Goal: Information Seeking & Learning: Get advice/opinions

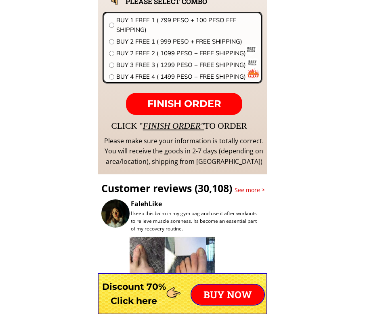
scroll to position [6494, 0]
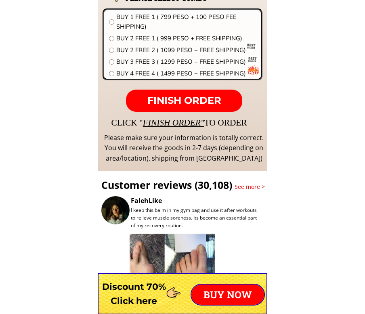
click at [238, 159] on div "Please make sure your information is totally correct. You will receive the good…" at bounding box center [183, 148] width 161 height 31
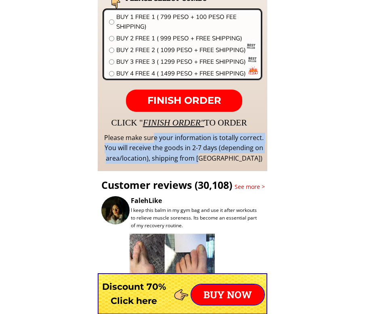
drag, startPoint x: 188, startPoint y: 148, endPoint x: 142, endPoint y: 137, distance: 48.0
click at [145, 138] on div "Please make sure your information is totally correct. You will receive the good…" at bounding box center [183, 148] width 161 height 31
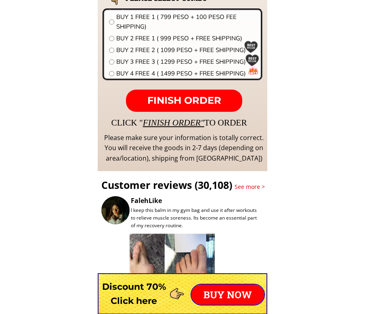
drag, startPoint x: 120, startPoint y: 128, endPoint x: 107, endPoint y: 122, distance: 14.4
click at [105, 123] on div "When buy 4 GET 4 FREE ₱186 /1Box 70% off Only [DATE] CLICK " FINISH ORDER" TO O…" at bounding box center [182, 3] width 169 height 336
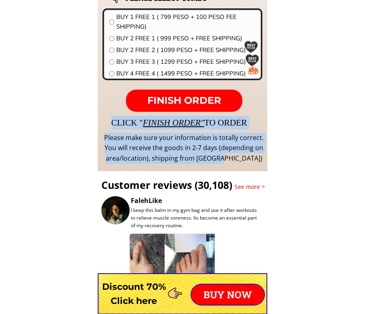
drag, startPoint x: 111, startPoint y: 120, endPoint x: 243, endPoint y: 163, distance: 138.9
click at [243, 163] on div "When buy 4 GET 4 FREE ₱186 /1Box 70% off Only [DATE] CLICK " FINISH ORDER" TO O…" at bounding box center [182, 3] width 169 height 336
copy div "CLICK " FINISH ORDER" TO ORDER Please make sure your information is totally cor…"
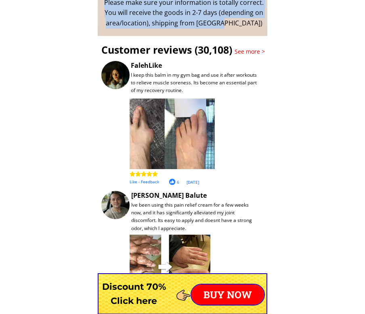
scroll to position [6615, 0]
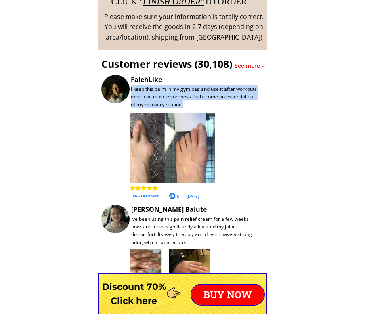
drag, startPoint x: 185, startPoint y: 103, endPoint x: 131, endPoint y: 90, distance: 55.3
click at [131, 90] on div "I keep this balm in my gym bag and use it after workouts to relieve muscle sore…" at bounding box center [195, 96] width 128 height 23
copy div "I keep this balm in my gym bag and use it after workouts to relieve muscle sore…"
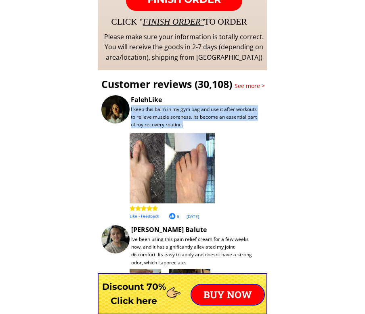
scroll to position [6620, 0]
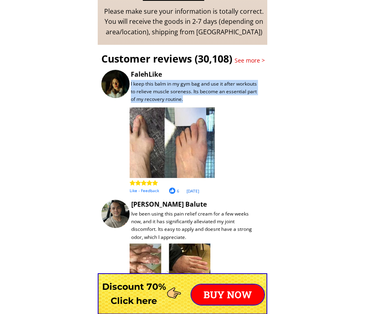
drag, startPoint x: 102, startPoint y: 58, endPoint x: 246, endPoint y: 201, distance: 202.8
click at [246, 201] on div "Customer reviews (30,108) See more > I keep this balm in my gym bag and use it …" at bounding box center [182, 263] width 169 height 436
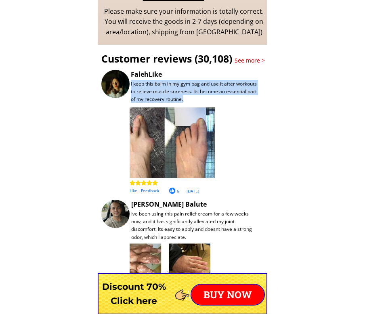
drag, startPoint x: 186, startPoint y: 98, endPoint x: 130, endPoint y: 83, distance: 58.6
click at [130, 83] on div "I keep this balm in my gym bag and use it after workouts to relieve muscle sore…" at bounding box center [233, 131] width 265 height 125
copy div "I keep this balm in my gym bag and use it after workouts to relieve muscle sore…"
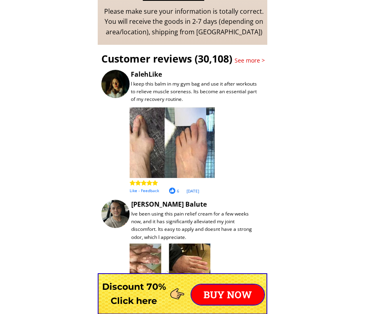
click at [161, 77] on div "FalehLike" at bounding box center [225, 74] width 189 height 10
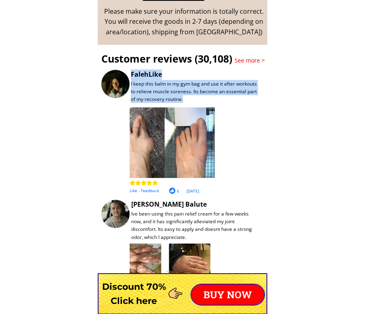
drag, startPoint x: 142, startPoint y: 74, endPoint x: 127, endPoint y: 71, distance: 15.1
click at [127, 71] on div "I keep this balm in my gym bag and use it after workouts to relieve muscle sore…" at bounding box center [233, 131] width 265 height 125
click at [168, 70] on div "FalehLike" at bounding box center [225, 74] width 189 height 10
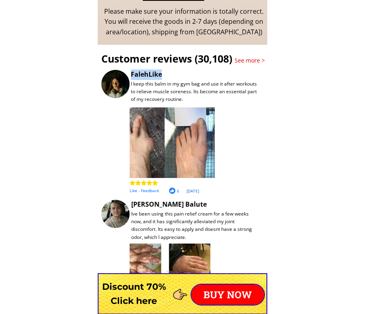
drag, startPoint x: 131, startPoint y: 74, endPoint x: 167, endPoint y: 75, distance: 35.9
click at [167, 75] on div "FalehLike" at bounding box center [225, 74] width 189 height 10
copy div "FalehLike"
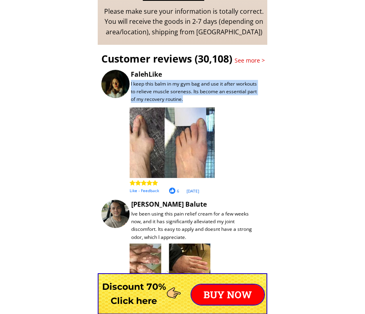
drag, startPoint x: 186, startPoint y: 100, endPoint x: 127, endPoint y: 88, distance: 60.3
click at [127, 88] on div "I keep this balm in my gym bag and use it after workouts to relieve muscle sore…" at bounding box center [233, 131] width 265 height 125
copy div "I keep this balm in my gym bag and use it after workouts to relieve muscle sore…"
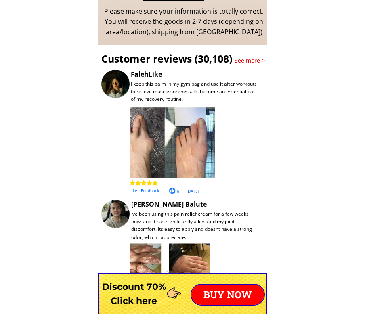
click at [197, 138] on div at bounding box center [171, 141] width 85 height 71
click at [190, 146] on div at bounding box center [171, 141] width 85 height 71
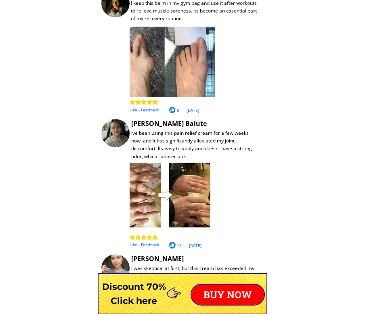
scroll to position [6660, 0]
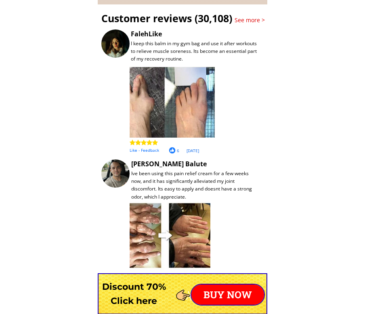
click at [160, 116] on div at bounding box center [171, 101] width 85 height 71
click at [129, 165] on div "Customer reviews (30,108) See more > I keep this balm in my gym bag and use it …" at bounding box center [182, 222] width 169 height 436
drag, startPoint x: 132, startPoint y: 163, endPoint x: 203, endPoint y: 165, distance: 71.0
click at [203, 165] on div "[PERSON_NAME] Balute" at bounding box center [225, 169] width 189 height 21
copy div "[PERSON_NAME] Balute"
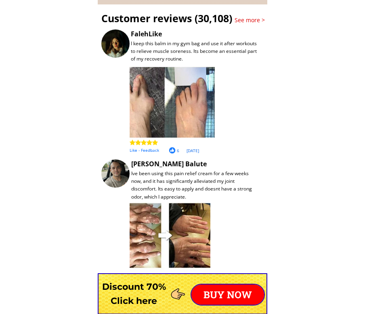
drag, startPoint x: 165, startPoint y: 187, endPoint x: 188, endPoint y: 198, distance: 26.2
click at [166, 188] on div "Ive been using this pain relief cream for a few weeks now, and it has significa…" at bounding box center [195, 184] width 128 height 31
drag, startPoint x: 192, startPoint y: 196, endPoint x: 133, endPoint y: 173, distance: 63.3
click at [133, 173] on div "Customer reviews (30,108) See more > I keep this balm in my gym bag and use it …" at bounding box center [182, 222] width 169 height 436
click at [172, 182] on div "Ive been using this pain relief cream for a few weeks now, and it has significa…" at bounding box center [195, 184] width 128 height 31
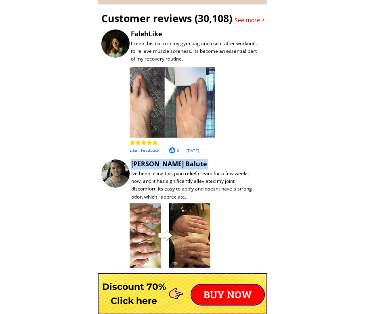
drag, startPoint x: 191, startPoint y: 196, endPoint x: 138, endPoint y: 173, distance: 58.0
click at [138, 173] on div "Customer reviews (30,108) See more > I keep this balm in my gym bag and use it …" at bounding box center [182, 222] width 169 height 436
drag, startPoint x: 172, startPoint y: 188, endPoint x: 149, endPoint y: 182, distance: 23.2
click at [171, 188] on div "Ive been using this pain relief cream for a few weeks now, and it has significa…" at bounding box center [195, 184] width 128 height 31
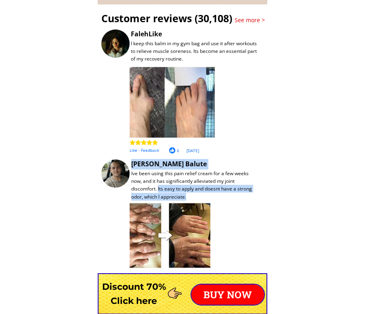
drag, startPoint x: 131, startPoint y: 173, endPoint x: 158, endPoint y: 186, distance: 30.1
click at [158, 186] on div "Customer reviews (30,108) See more > I keep this balm in my gym bag and use it …" at bounding box center [182, 222] width 169 height 436
drag, startPoint x: 142, startPoint y: 176, endPoint x: 129, endPoint y: 173, distance: 12.9
click at [141, 176] on div "[PERSON_NAME] Balute" at bounding box center [225, 169] width 189 height 21
click at [134, 173] on div "[PERSON_NAME] Balute" at bounding box center [225, 169] width 189 height 21
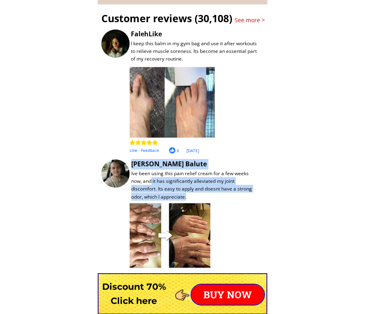
drag, startPoint x: 131, startPoint y: 171, endPoint x: 150, endPoint y: 184, distance: 22.7
click at [150, 184] on div "Customer reviews (30,108) See more > I keep this balm in my gym bag and use it …" at bounding box center [182, 222] width 169 height 436
click at [175, 185] on div "Ive been using this pain relief cream for a few weeks now, and it has significa…" at bounding box center [195, 184] width 128 height 31
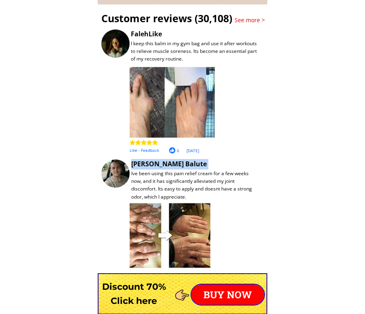
drag, startPoint x: 187, startPoint y: 196, endPoint x: 137, endPoint y: 174, distance: 54.9
click at [137, 174] on div "Customer reviews (30,108) See more > I keep this balm in my gym bag and use it …" at bounding box center [182, 222] width 169 height 436
click at [154, 177] on div "[PERSON_NAME] Balute" at bounding box center [225, 169] width 189 height 21
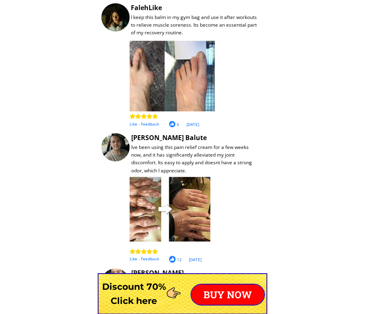
scroll to position [6701, 0]
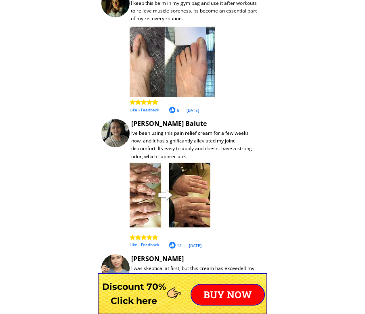
drag, startPoint x: 153, startPoint y: 136, endPoint x: 300, endPoint y: 95, distance: 152.6
click at [153, 136] on div "[PERSON_NAME] Balute" at bounding box center [225, 129] width 189 height 21
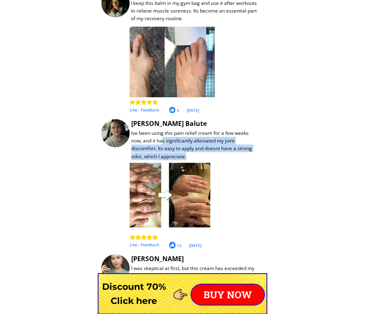
drag, startPoint x: 131, startPoint y: 131, endPoint x: 162, endPoint y: 143, distance: 33.2
click at [162, 143] on div "Customer reviews (30,108) See more > I keep this balm in my gym bag and use it …" at bounding box center [182, 182] width 169 height 436
click at [198, 157] on div "Ive been using this pain relief cream for a few weeks now, and it has significa…" at bounding box center [195, 144] width 128 height 31
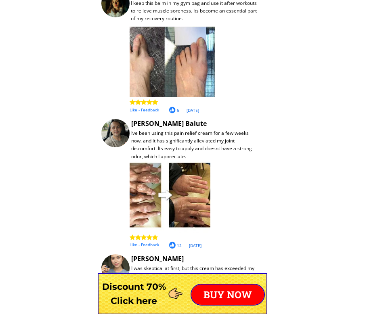
click at [179, 152] on div "Ive been using this pain relief cream for a few weeks now, and it has significa…" at bounding box center [195, 144] width 128 height 31
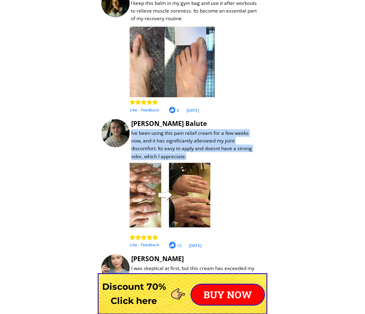
click at [179, 152] on div "Ive been using this pain relief cream for a few weeks now, and it has significa…" at bounding box center [195, 144] width 128 height 31
copy div "Ive been using this pain relief cream for a few weeks now, and it has significa…"
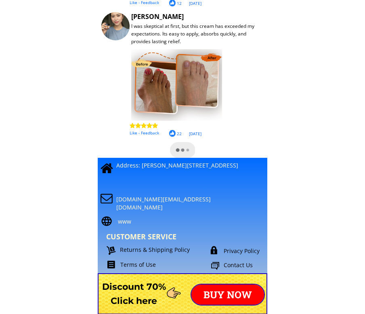
scroll to position [6902, 0]
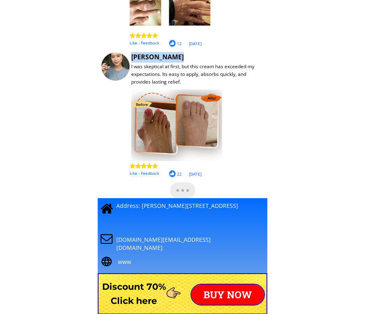
drag, startPoint x: 132, startPoint y: 59, endPoint x: 192, endPoint y: 61, distance: 59.3
click at [192, 61] on div "[PERSON_NAME]" at bounding box center [225, 57] width 189 height 10
copy div "[PERSON_NAME]"
click at [166, 72] on div "I was skeptical at first, but this cream has exceeded my expectations. Its easy…" at bounding box center [195, 74] width 128 height 23
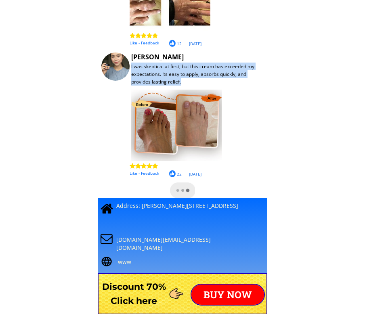
click at [166, 72] on div "I was skeptical at first, but this cream has exceeded my expectations. Its easy…" at bounding box center [195, 74] width 128 height 23
copy div "I was skeptical at first, but this cream has exceeded my expectations. Its easy…"
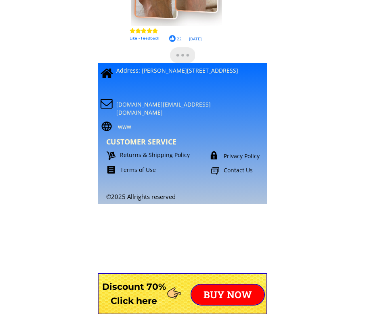
scroll to position [7023, 0]
